Goal: Task Accomplishment & Management: Manage account settings

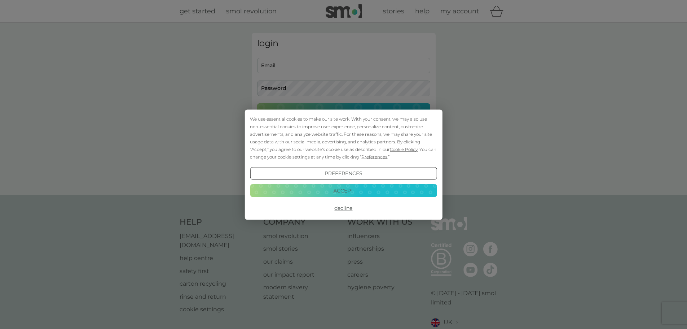
type input "[EMAIL_ADDRESS][DOMAIN_NAME]"
click at [339, 115] on div "We use essential cookies to make our site work. With your consent, we may also …" at bounding box center [343, 137] width 187 height 45
click at [347, 190] on button "Accept" at bounding box center [343, 190] width 187 height 13
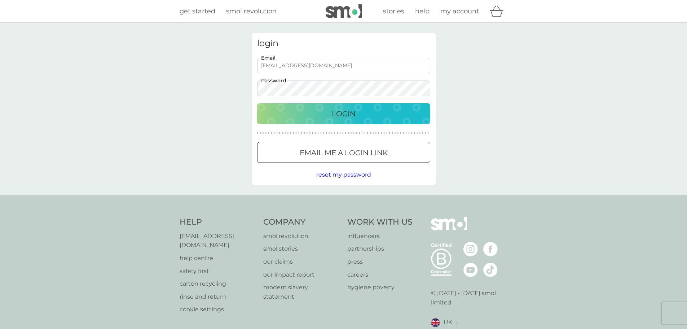
click at [339, 113] on p "Login" at bounding box center [344, 114] width 24 height 12
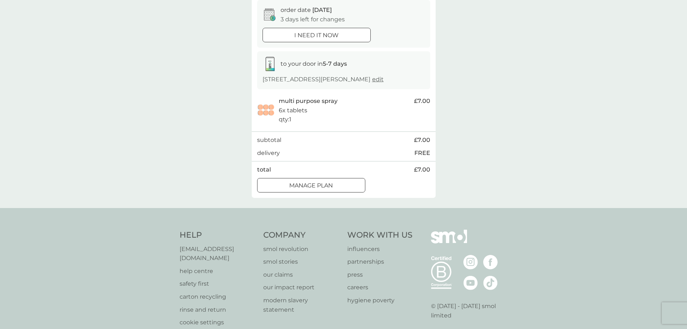
scroll to position [108, 0]
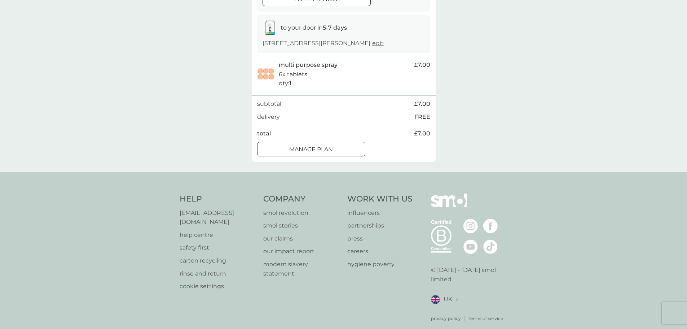
click at [326, 148] on p "Manage plan" at bounding box center [311, 149] width 44 height 9
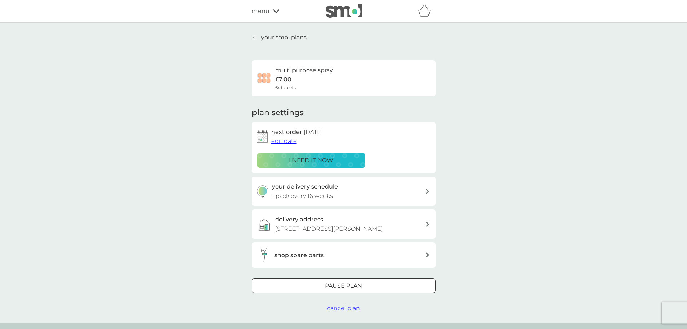
click at [288, 144] on span "edit date" at bounding box center [284, 140] width 26 height 7
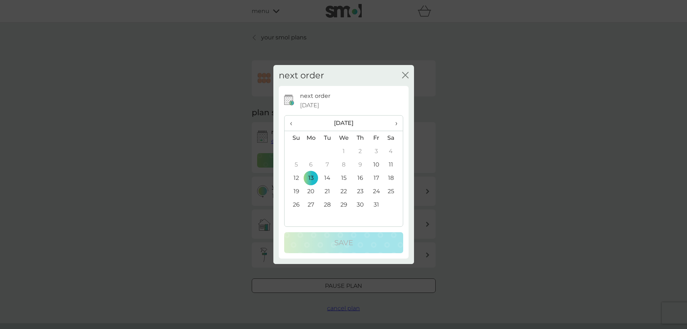
click at [396, 123] on span "›" at bounding box center [393, 122] width 7 height 15
click at [310, 178] on td "10" at bounding box center [311, 177] width 17 height 13
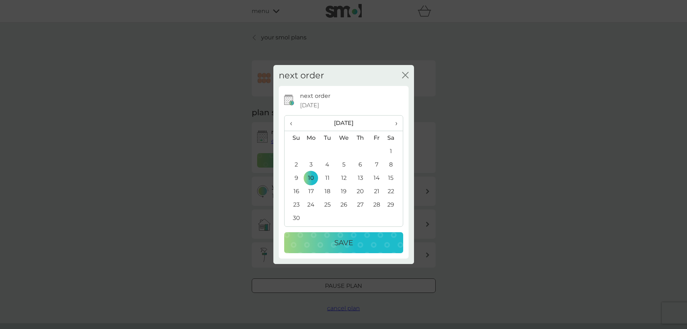
click at [348, 243] on p "Save" at bounding box center [343, 243] width 19 height 12
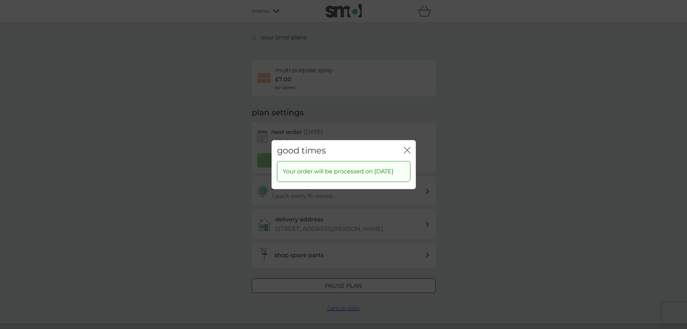
click at [409, 146] on icon "close" at bounding box center [407, 149] width 6 height 6
